Goal: Information Seeking & Learning: Learn about a topic

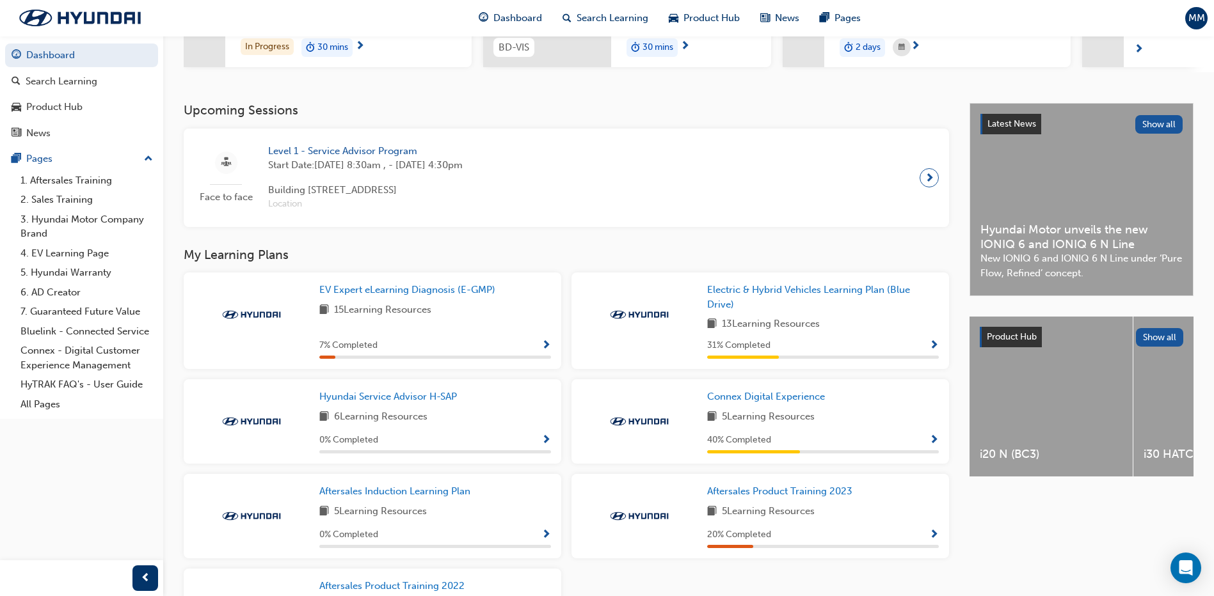
scroll to position [256, 0]
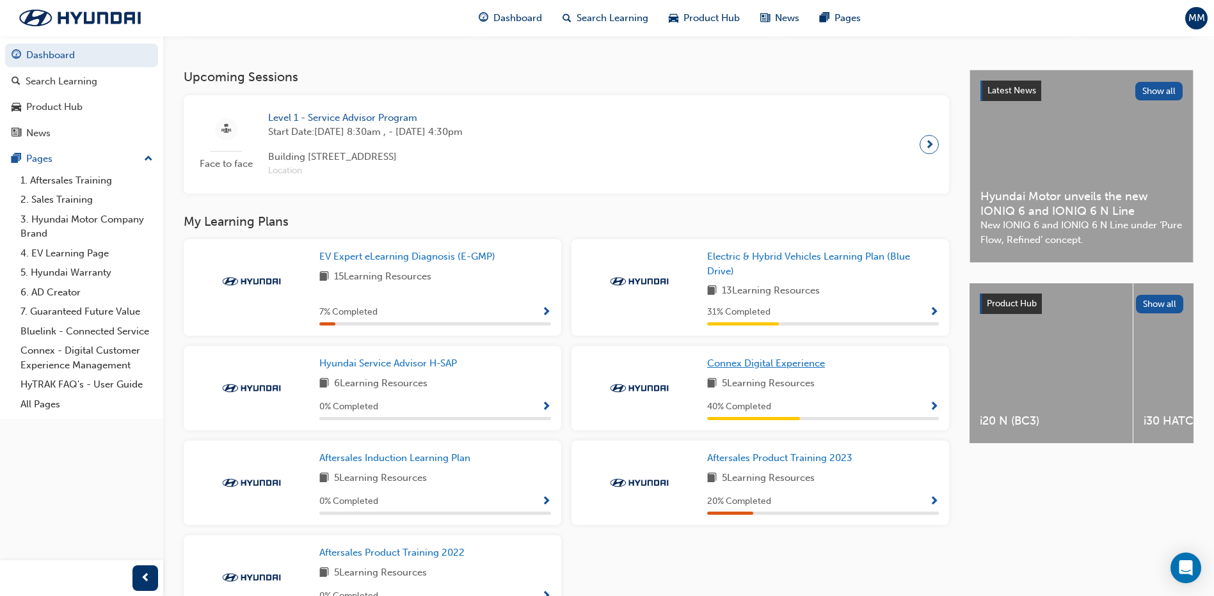
click at [751, 363] on span "Connex Digital Experience" at bounding box center [766, 364] width 118 height 12
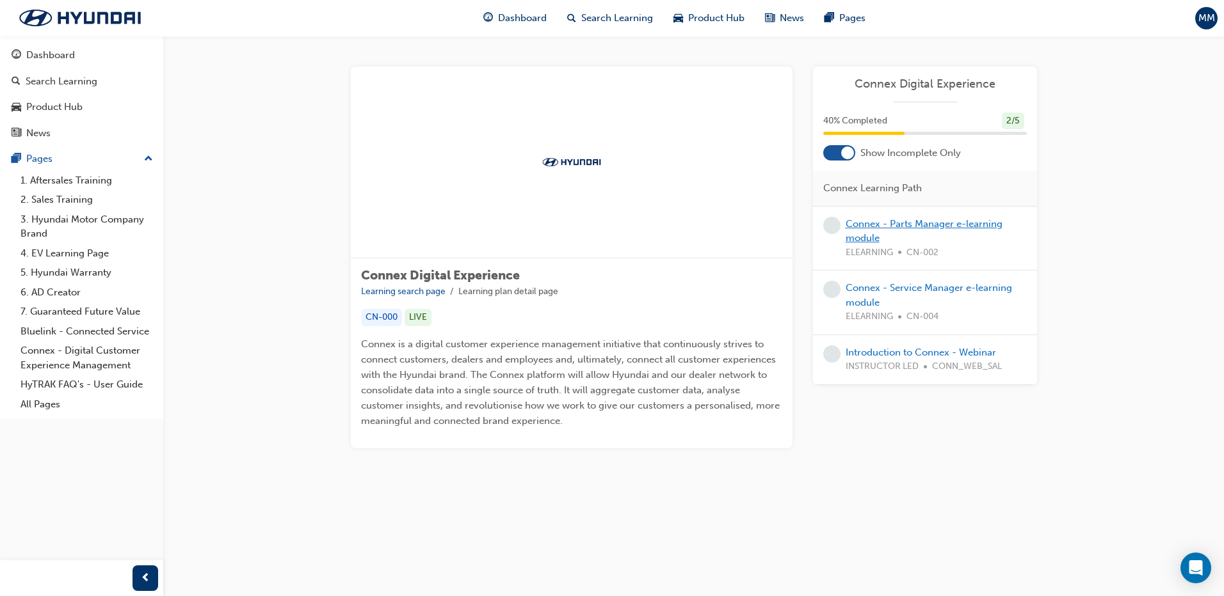
click at [934, 222] on link "Connex - Parts Manager e-learning module" at bounding box center [923, 231] width 157 height 26
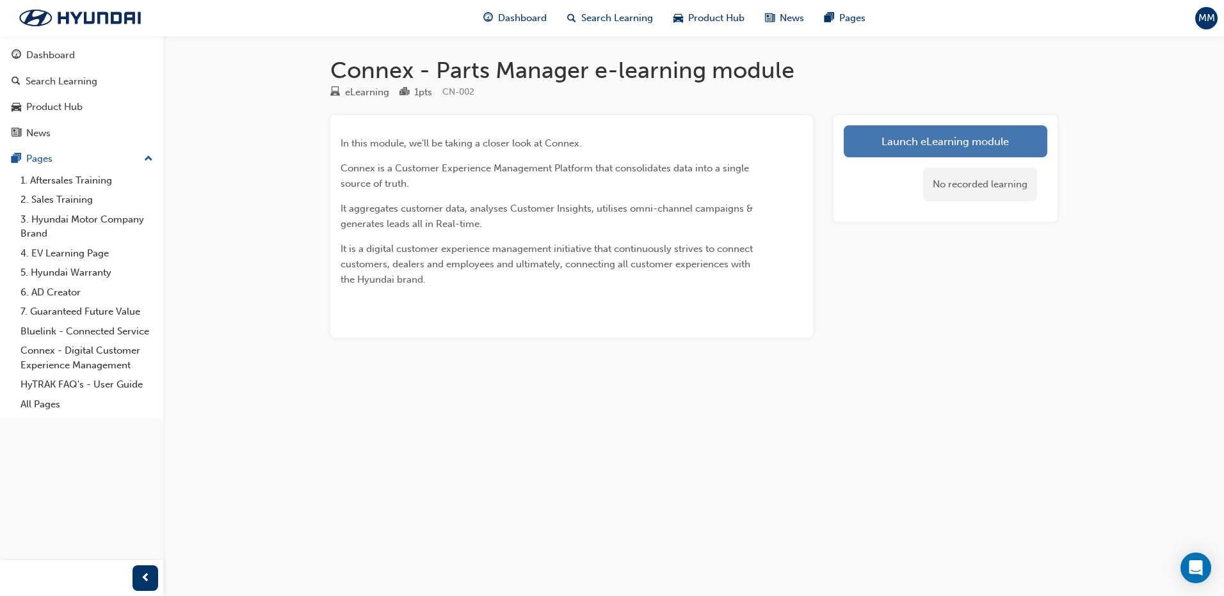
click at [927, 134] on link "Launch eLearning module" at bounding box center [944, 141] width 203 height 32
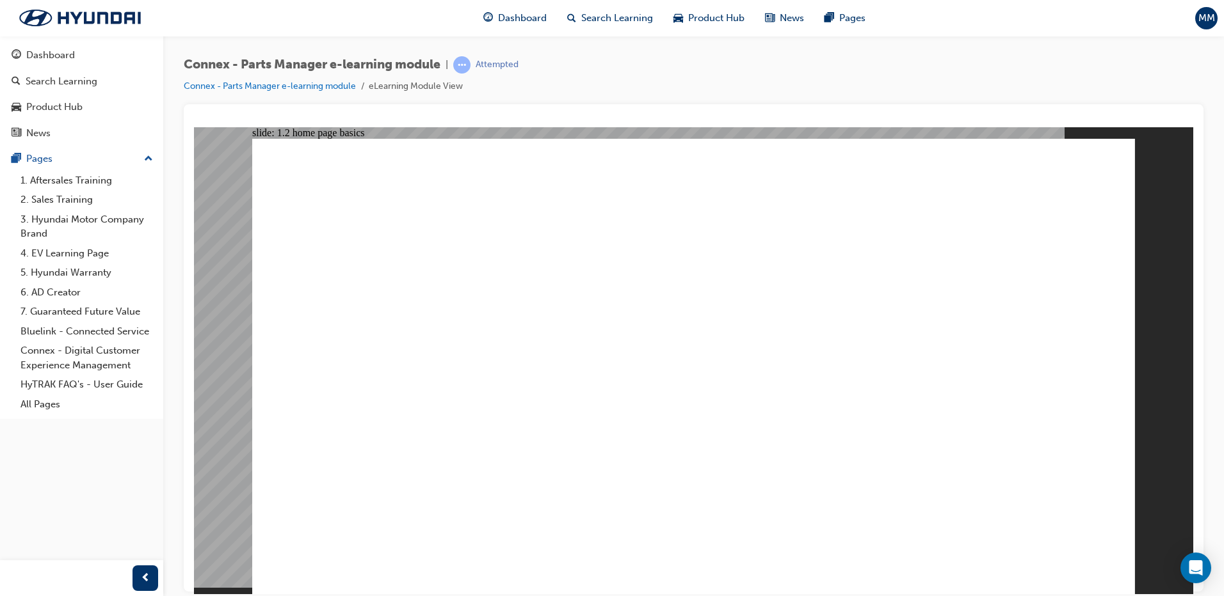
click at [194, 127] on image at bounding box center [194, 127] width 0 height 0
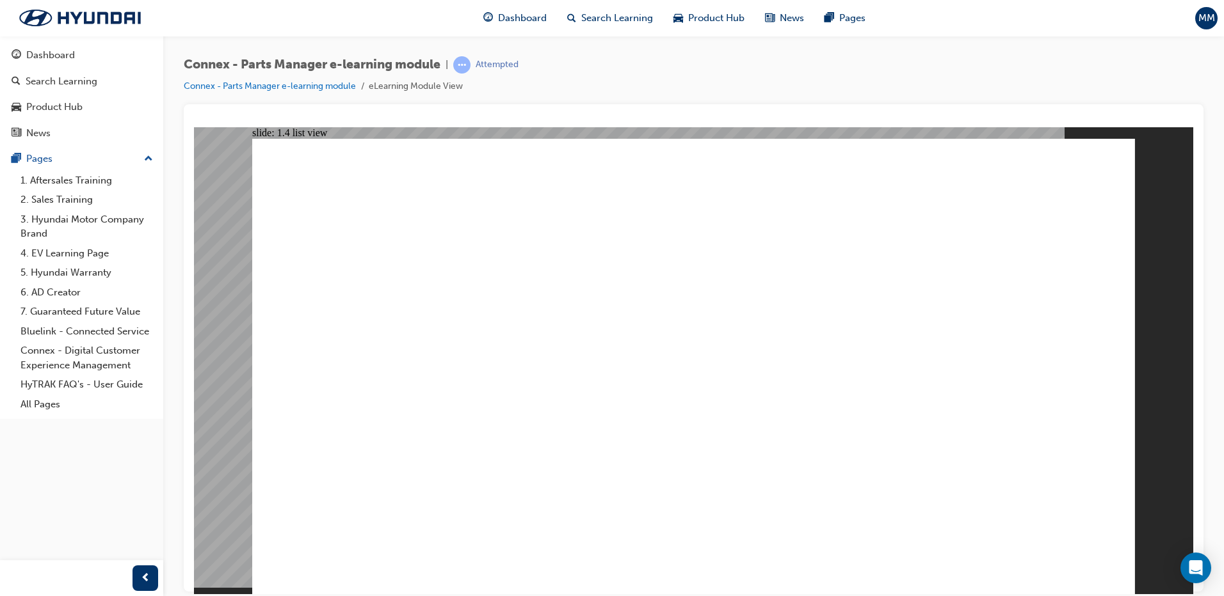
drag, startPoint x: 1004, startPoint y: 329, endPoint x: 965, endPoint y: 353, distance: 45.7
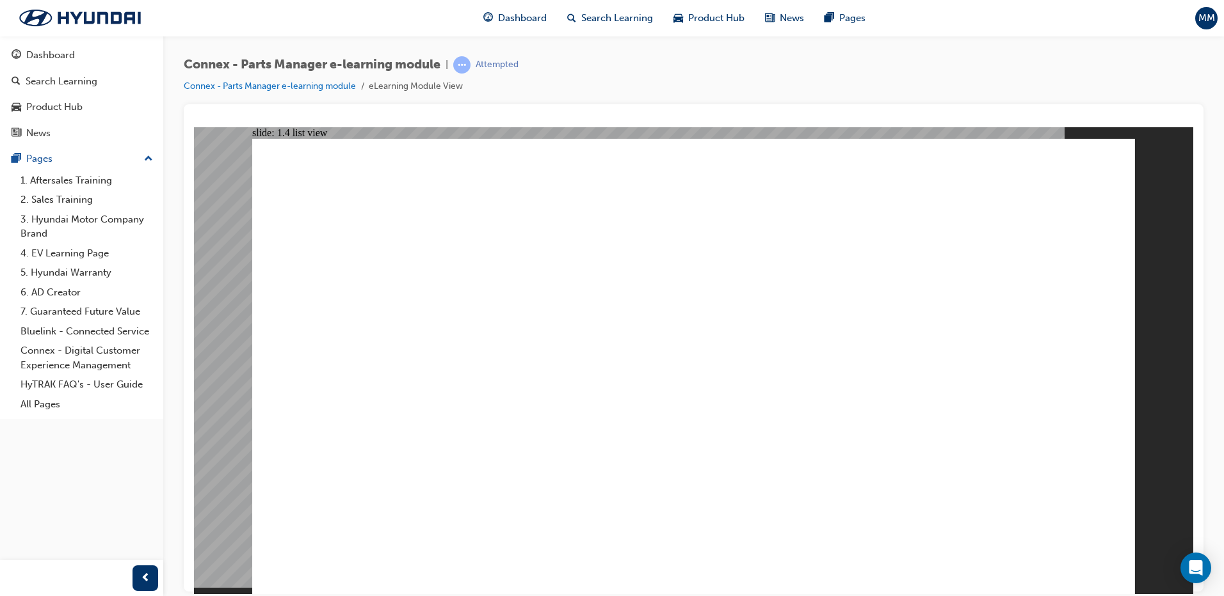
drag, startPoint x: 703, startPoint y: 321, endPoint x: 966, endPoint y: 384, distance: 270.4
